Goal: Task Accomplishment & Management: Complete application form

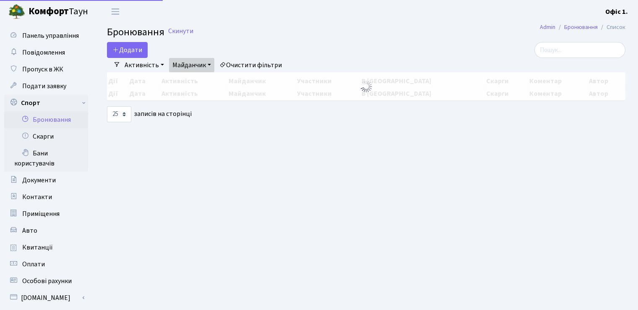
select select "25"
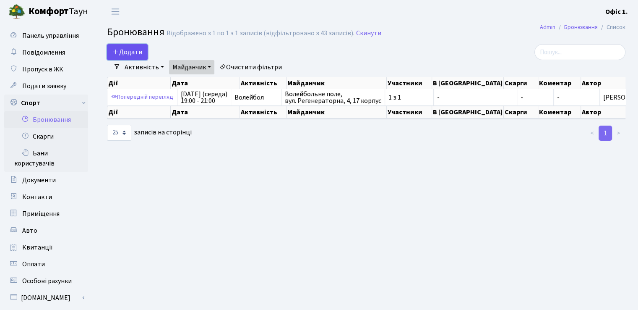
click at [126, 51] on button "Додати" at bounding box center [127, 52] width 41 height 16
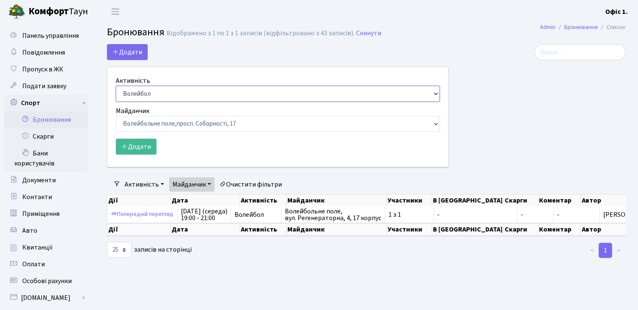
drag, startPoint x: 187, startPoint y: 94, endPoint x: 194, endPoint y: 99, distance: 8.1
click at [187, 94] on select "Баскетбол Волейбол Йога Катання на роликах Настільний теніс Теніс Футбол Фітнес" at bounding box center [278, 94] width 324 height 16
select select "1"
click at [116, 86] on select "Баскетбол Волейбол Йога Катання на роликах Настільний теніс Теніс Футбол Фітнес" at bounding box center [278, 94] width 324 height 16
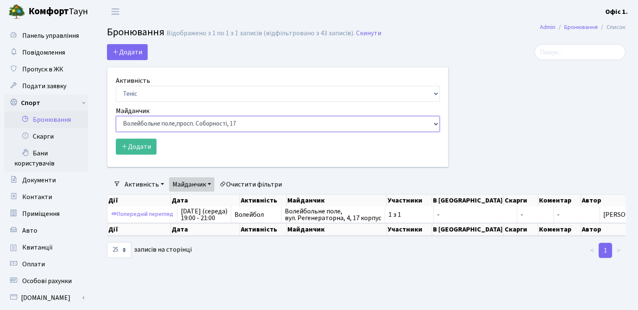
click at [249, 122] on select "Баскетбольне / футбольне поле, Вул. Регенераторна, 4, 1 корпус Баскетбольне пол…" at bounding box center [278, 124] width 324 height 16
select select "1"
click at [116, 116] on select "Баскетбольне / футбольне поле, Вул. Регенераторна, 4, 1 корпус Баскетбольне пол…" at bounding box center [278, 124] width 324 height 16
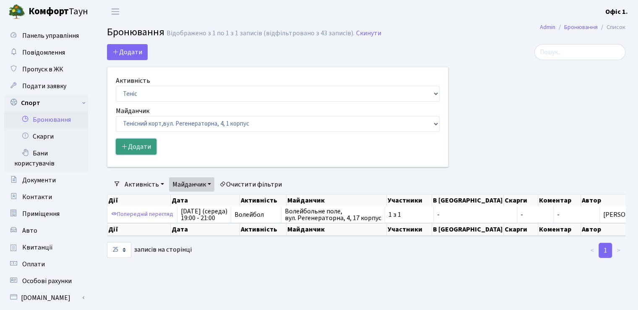
click at [126, 144] on icon "submit" at bounding box center [124, 146] width 7 height 7
